Goal: Obtain resource: Obtain resource

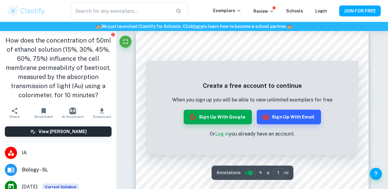
scroll to position [8, 0]
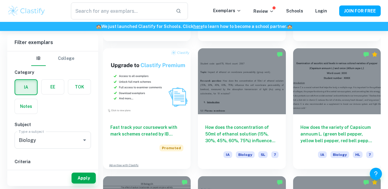
scroll to position [412, 0]
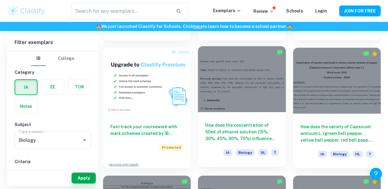
click at [216, 129] on h6 "How does the concentration of 50ml of ethanol solution (15%, 30%, 45%, 60%, 75%…" at bounding box center [241, 132] width 73 height 20
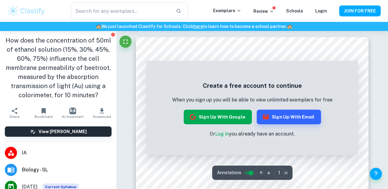
click at [224, 120] on button "Sign up with Google" at bounding box center [218, 116] width 68 height 15
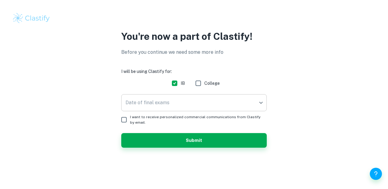
click at [152, 105] on body "We value your privacy We use cookies to enhance your browsing experience, serve…" at bounding box center [194, 94] width 388 height 189
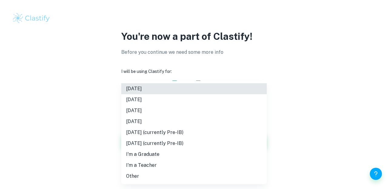
click at [155, 111] on li "[DATE]" at bounding box center [193, 110] width 145 height 11
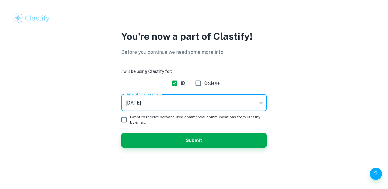
click at [159, 119] on span "I want to receive personalized commercial communications from Clastify by email." at bounding box center [196, 119] width 132 height 11
click at [130, 119] on input "I want to receive personalized commercial communications from Clastify by email." at bounding box center [124, 119] width 12 height 12
checkbox input "true"
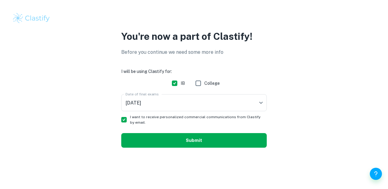
click at [191, 136] on button "Submit" at bounding box center [193, 140] width 145 height 15
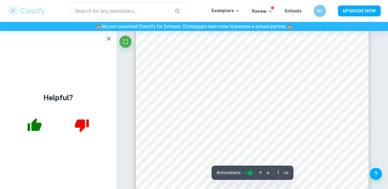
scroll to position [113, 0]
